Goal: Information Seeking & Learning: Learn about a topic

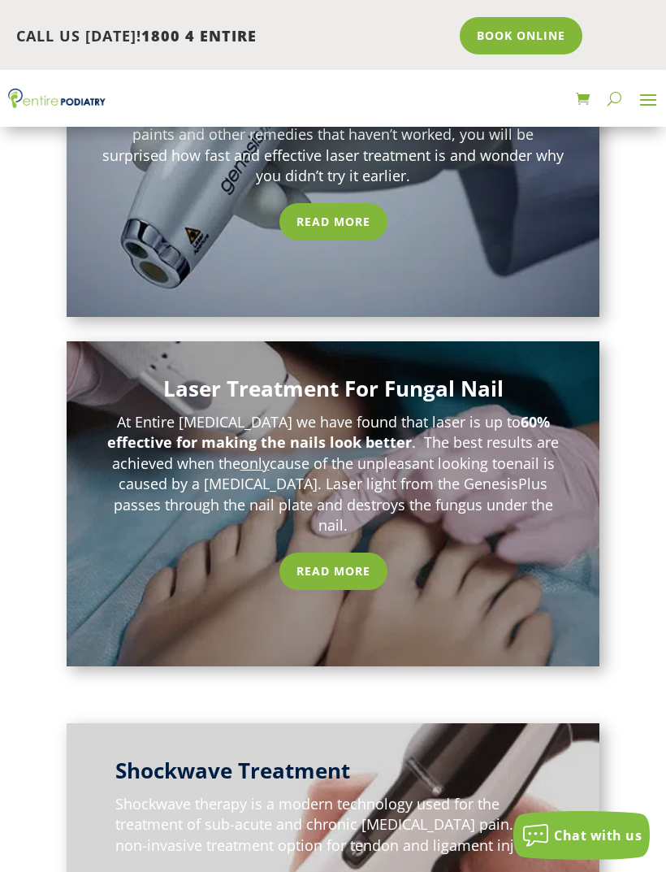
scroll to position [1811, 0]
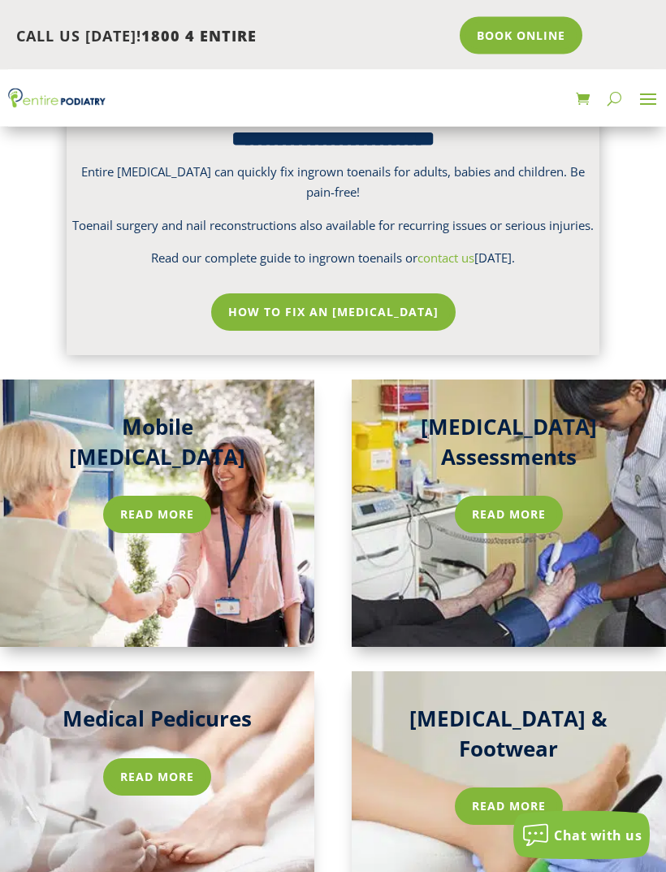
scroll to position [2915, 0]
click at [167, 496] on link "Read more" at bounding box center [157, 514] width 108 height 37
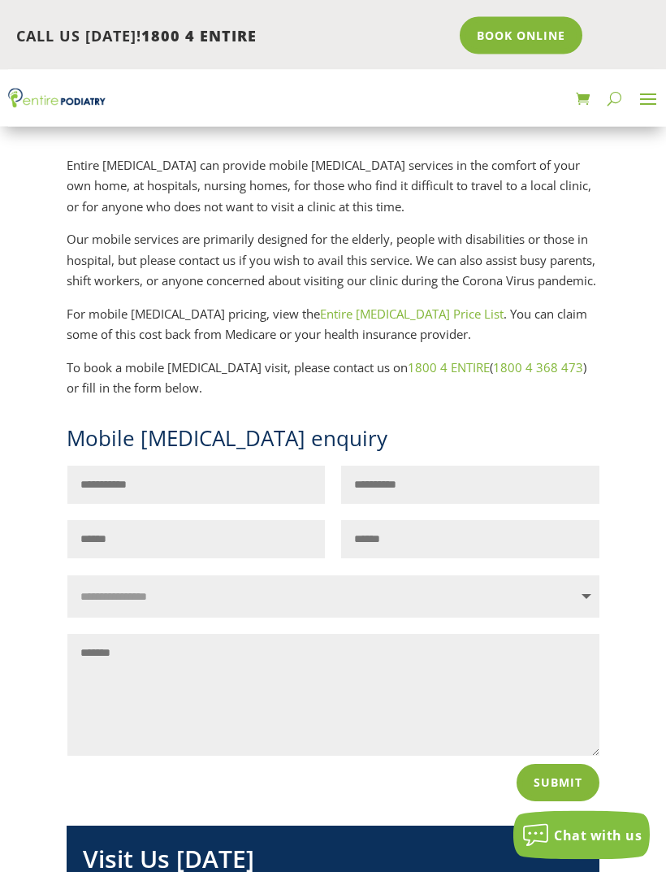
scroll to position [268, 0]
click at [353, 322] on link "Entire Podiatry Price List" at bounding box center [412, 313] width 184 height 16
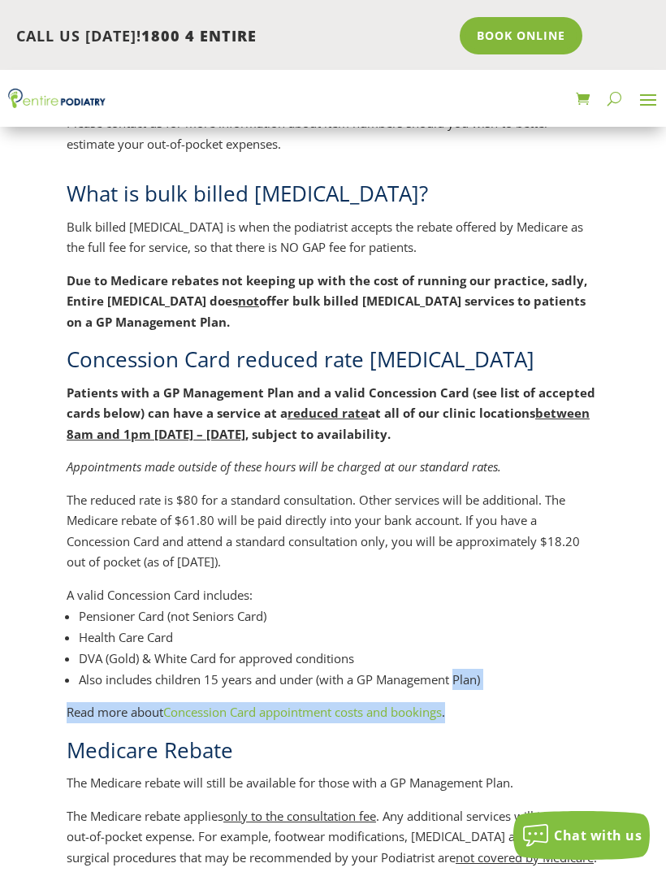
scroll to position [785, 0]
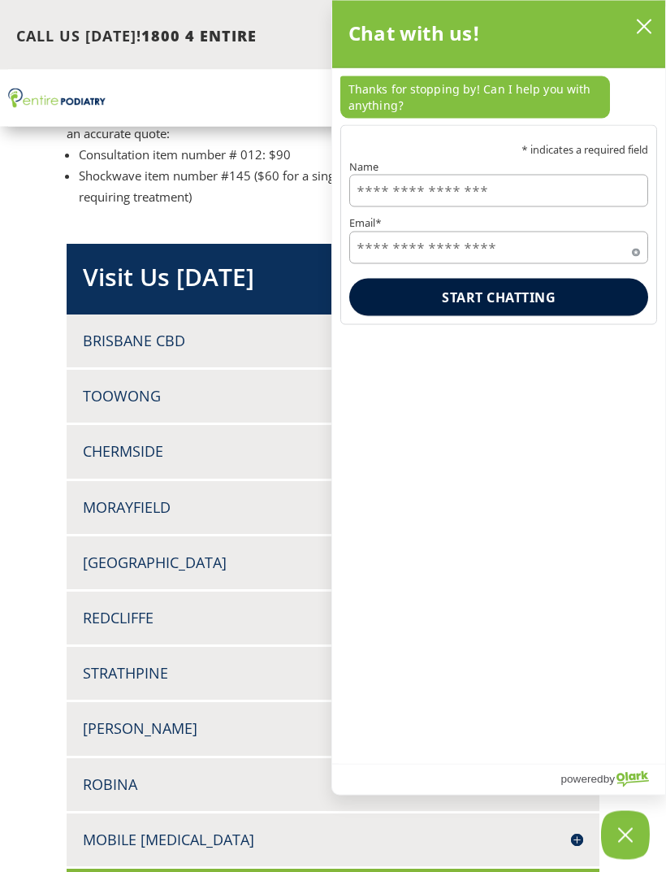
scroll to position [8279, 0]
click at [638, 29] on icon "close chatbox" at bounding box center [644, 27] width 16 height 16
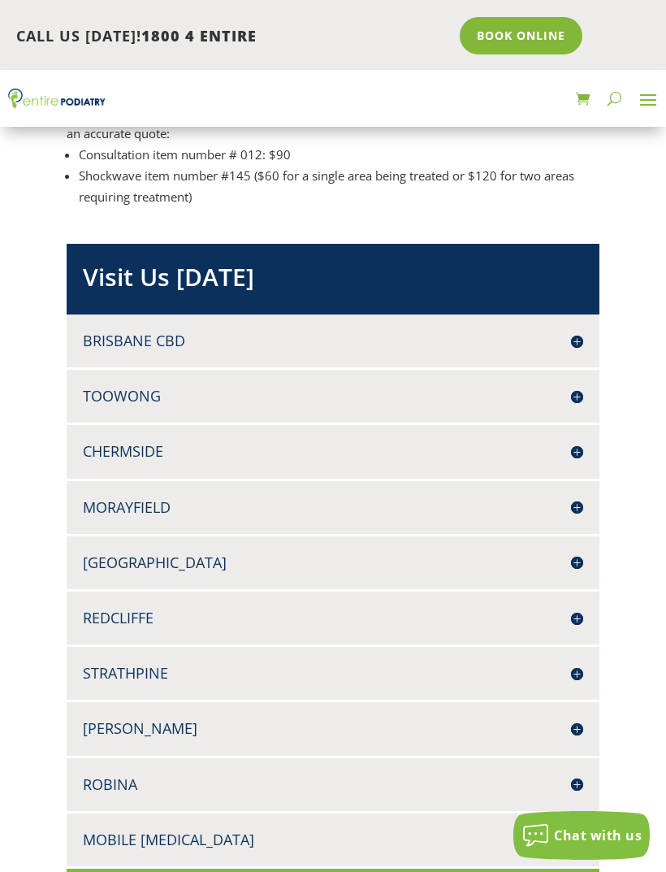
click at [415, 829] on h4 "Mobile [MEDICAL_DATA]" at bounding box center [333, 839] width 500 height 20
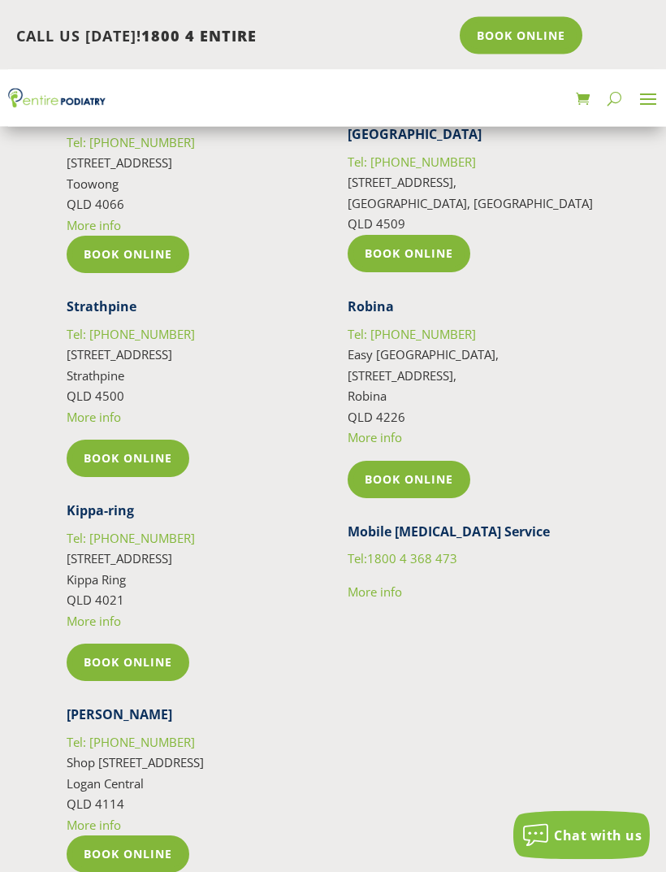
scroll to position [11412, 0]
click at [381, 583] on span "More info" at bounding box center [375, 591] width 54 height 16
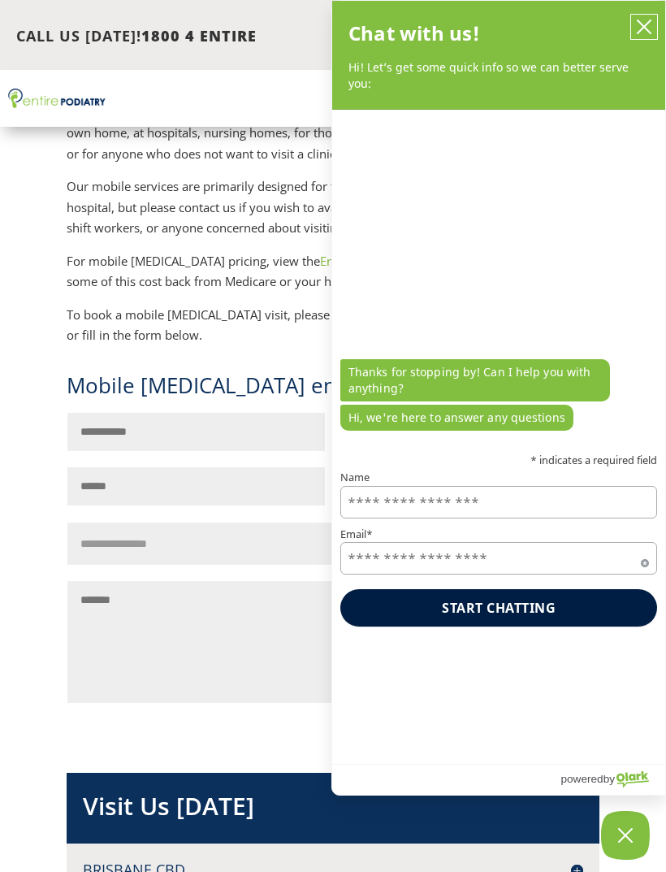
click at [656, 33] on button "close chatbox" at bounding box center [644, 27] width 26 height 24
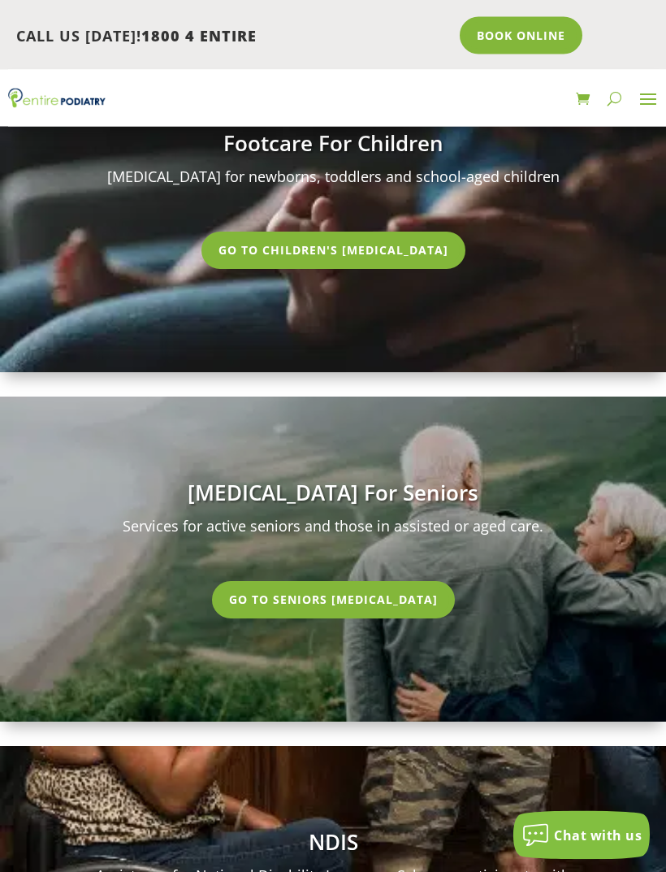
scroll to position [5006, 0]
click at [393, 581] on link "Go To Seniors Podiatry" at bounding box center [333, 599] width 243 height 37
